Goal: Find specific page/section: Find specific page/section

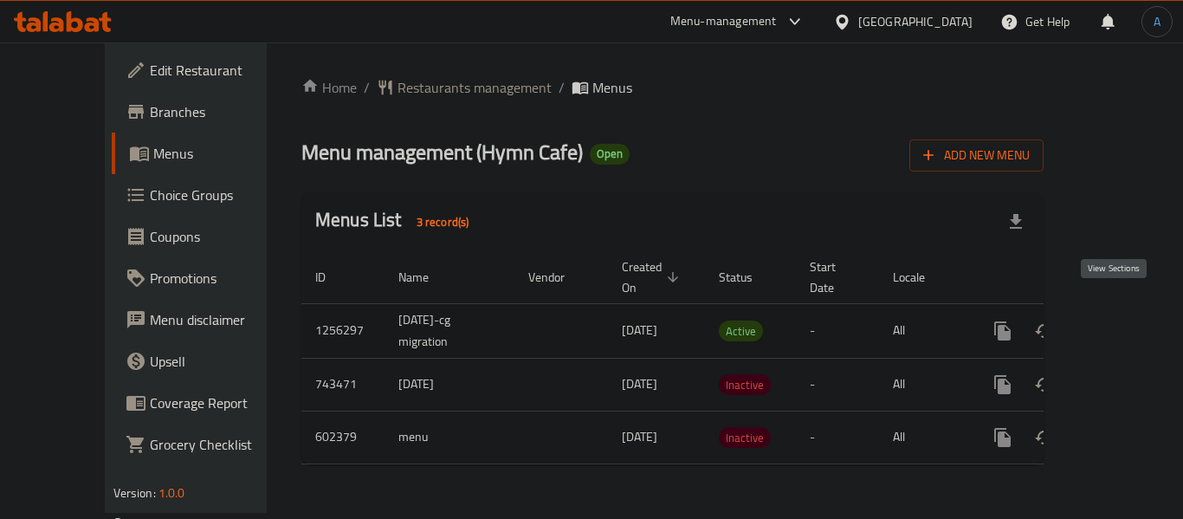
click at [1118, 321] on icon "enhanced table" at bounding box center [1128, 331] width 21 height 21
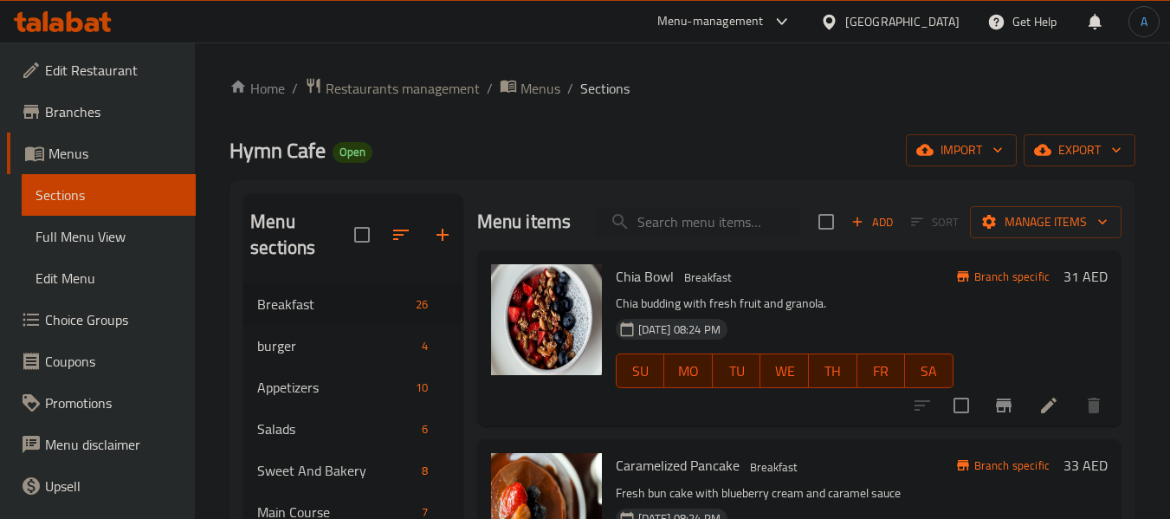
click at [693, 113] on div "Home / Restaurants management / Menus / Sections Hymn Cafe Open import export M…" at bounding box center [683, 440] width 906 height 726
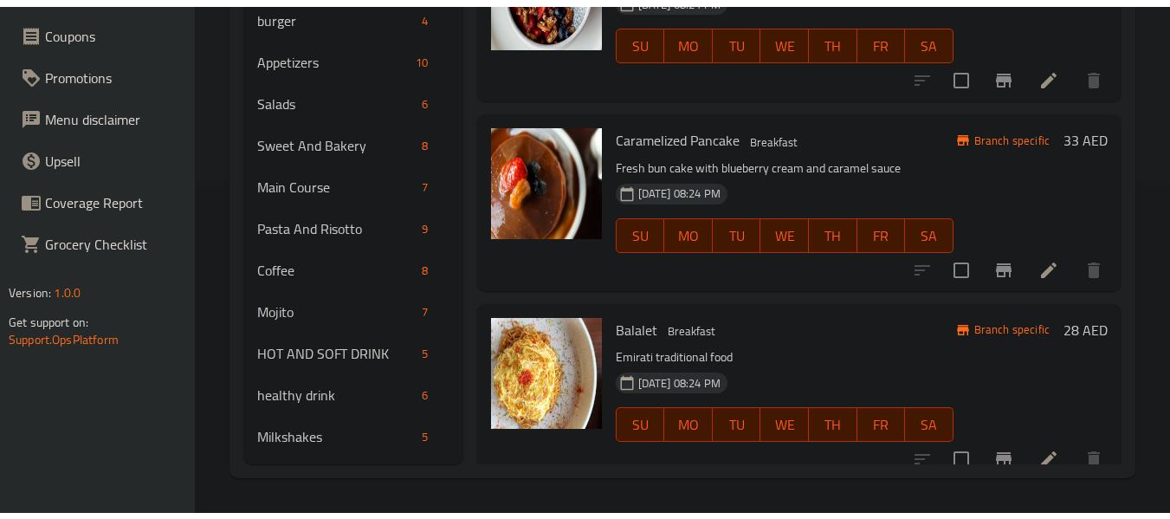
scroll to position [319, 0]
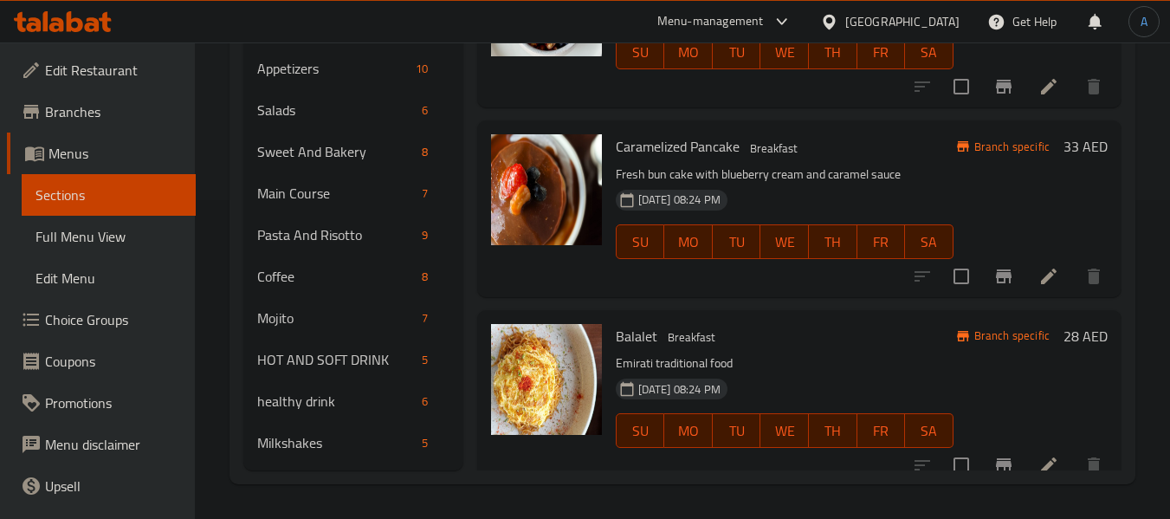
click at [948, 23] on div "[GEOGRAPHIC_DATA]" at bounding box center [903, 21] width 114 height 19
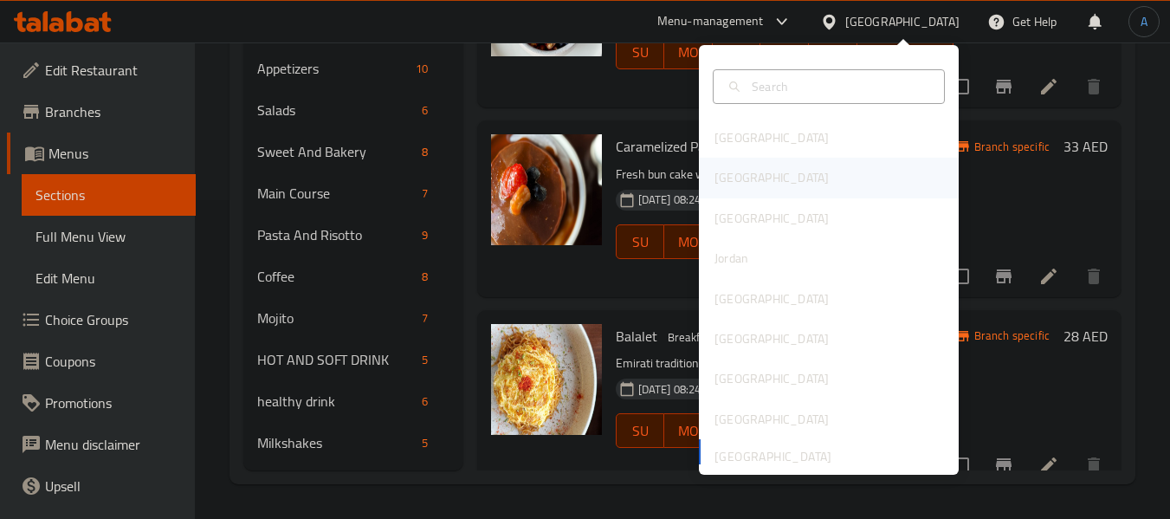
click at [753, 178] on div "[GEOGRAPHIC_DATA]" at bounding box center [829, 178] width 260 height 40
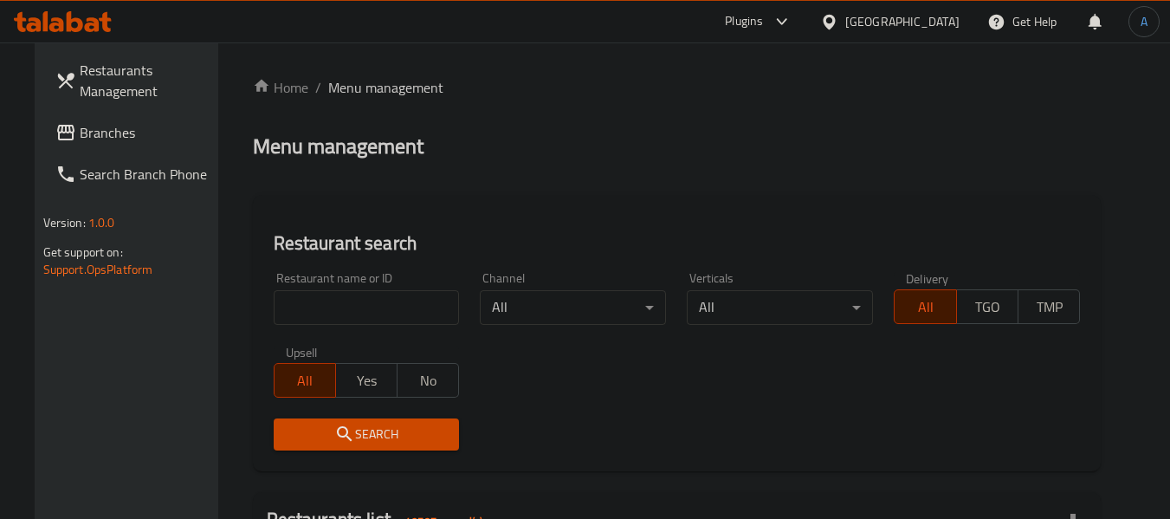
click at [332, 312] on input "search" at bounding box center [367, 307] width 186 height 35
paste input "KGT"
type input "KGT"
click button "Search" at bounding box center [367, 434] width 186 height 32
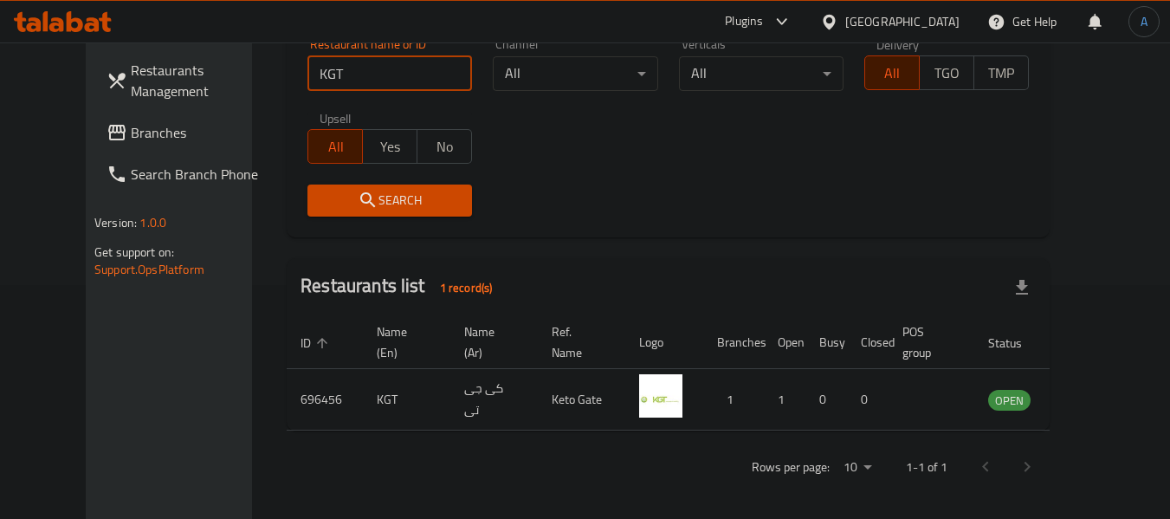
scroll to position [239, 0]
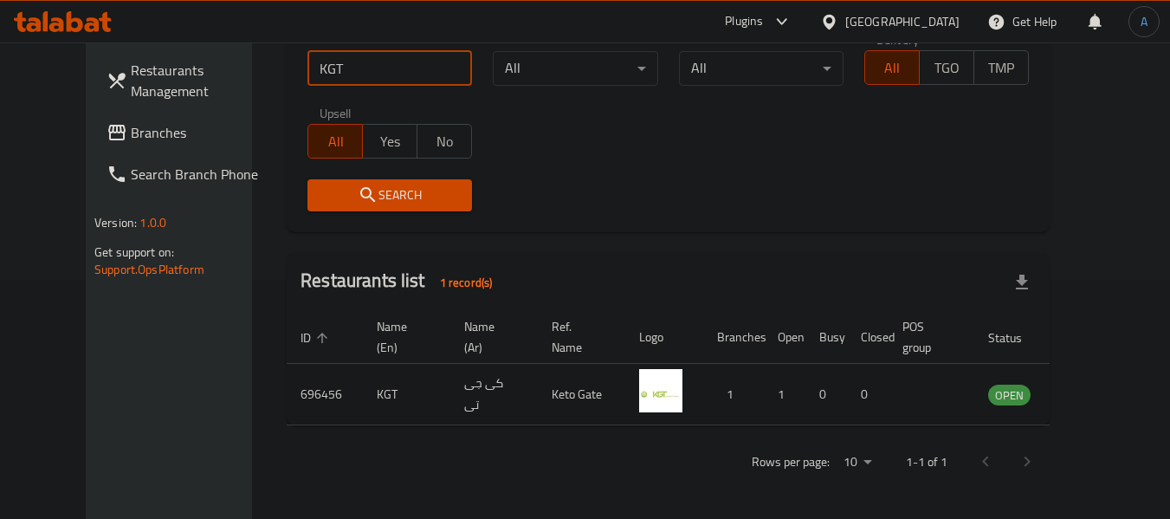
click at [1097, 397] on icon "enhanced table" at bounding box center [1094, 395] width 6 height 7
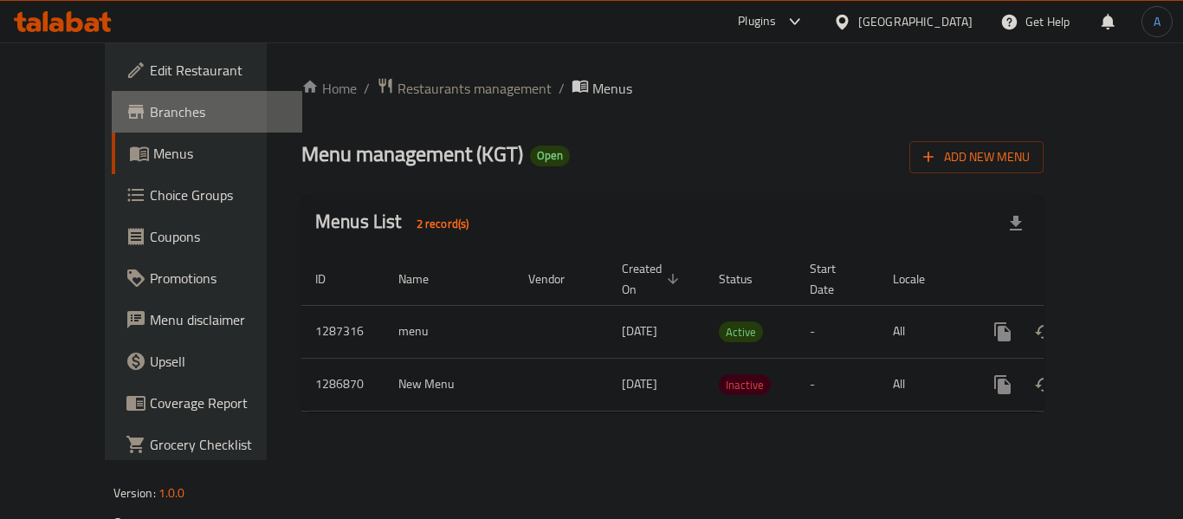
click at [150, 109] on span "Branches" at bounding box center [219, 111] width 139 height 21
